Goal: Find specific page/section: Find specific page/section

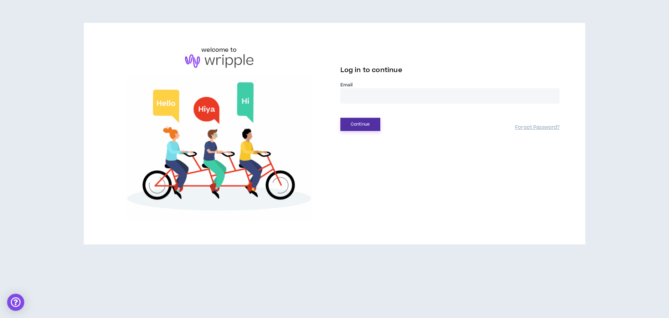
click at [361, 123] on button "Continue" at bounding box center [360, 124] width 40 height 13
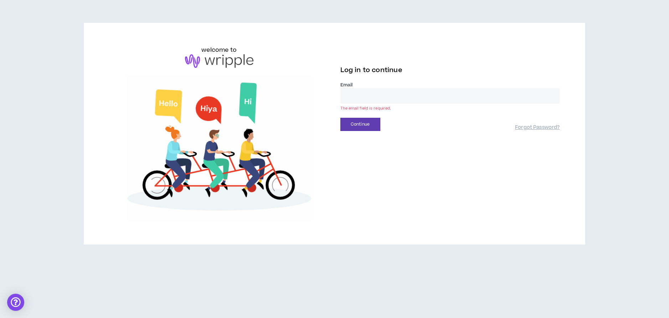
click at [365, 97] on input "email" at bounding box center [450, 95] width 220 height 15
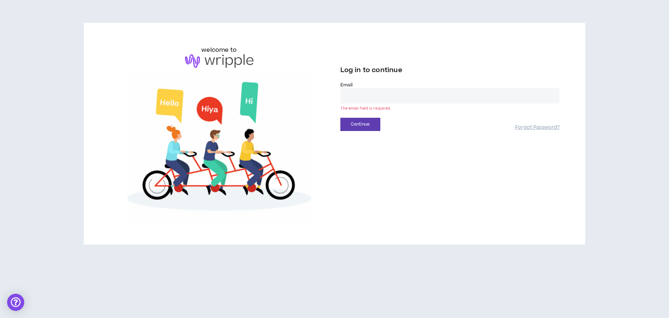
type input "**********"
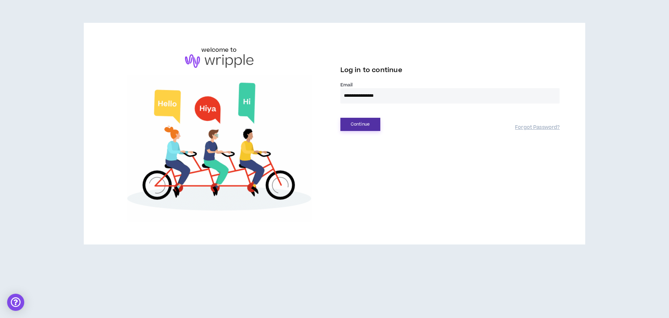
click at [370, 124] on button "Continue" at bounding box center [360, 124] width 40 height 13
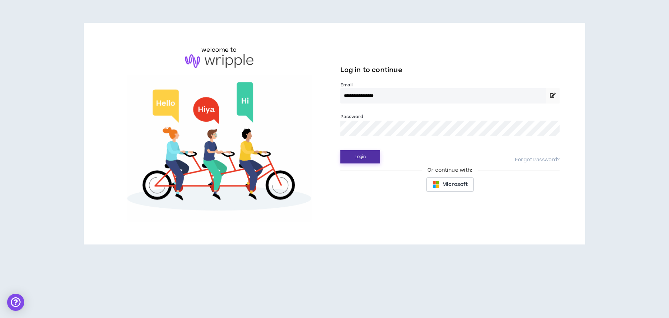
click at [354, 155] on button "Login" at bounding box center [360, 156] width 40 height 13
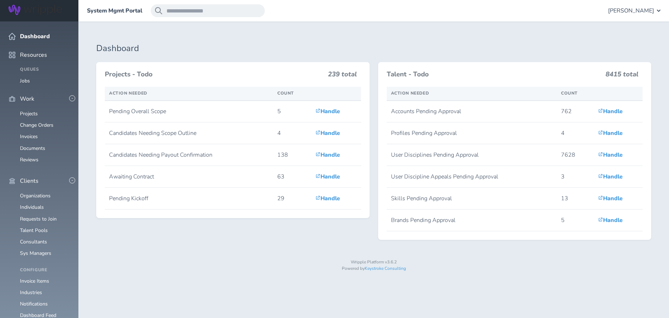
click at [159, 31] on div "Dashboard Projects - Todo 239 total Action Needed Count Pending Overall Scope 5…" at bounding box center [373, 154] width 590 height 267
click at [146, 36] on div "Dashboard Projects - Todo 239 total Action Needed Count Pending Overall Scope 5…" at bounding box center [373, 154] width 590 height 267
click at [30, 192] on link "Organizations" at bounding box center [35, 195] width 31 height 7
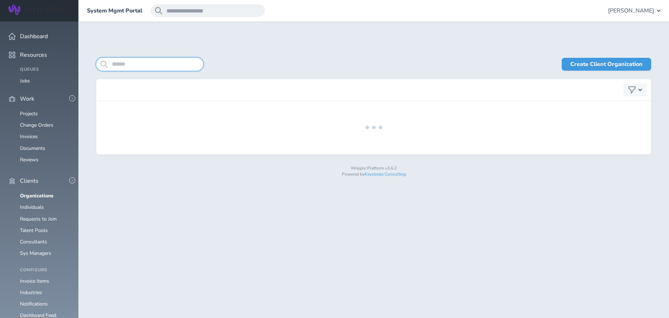
click at [138, 65] on input "search" at bounding box center [149, 64] width 107 height 13
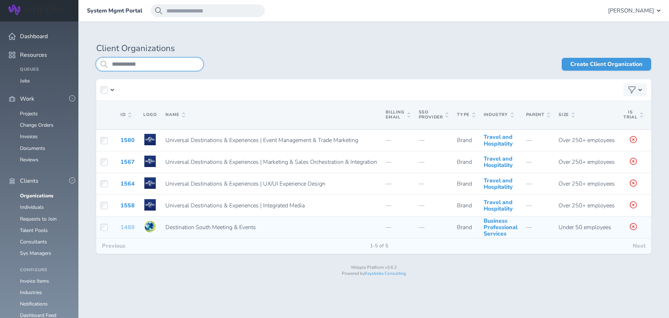
type input "**********"
click at [125, 230] on link "1489" at bounding box center [127, 227] width 14 height 8
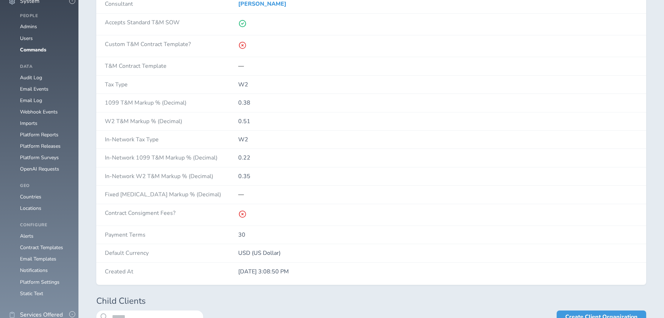
scroll to position [649, 0]
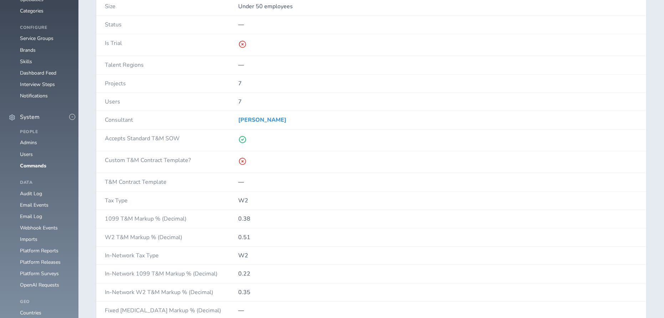
scroll to position [354, 0]
